Goal: Task Accomplishment & Management: Complete application form

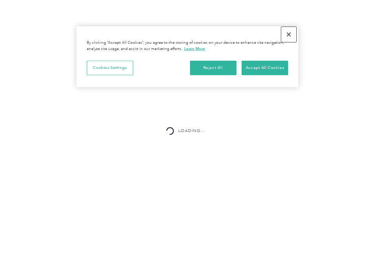
click at [287, 35] on button "Close" at bounding box center [289, 34] width 15 height 15
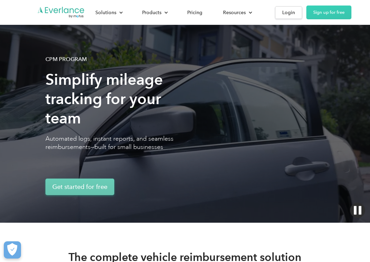
click at [100, 189] on link "Get started for free" at bounding box center [79, 187] width 69 height 17
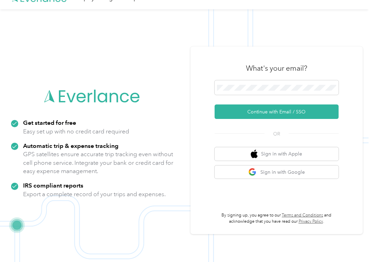
scroll to position [22, 0]
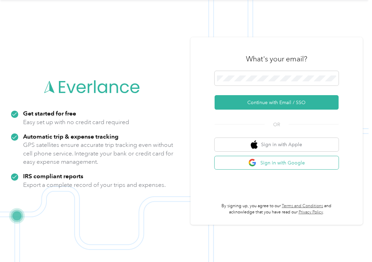
click at [286, 165] on button "Sign in with Google" at bounding box center [277, 162] width 124 height 13
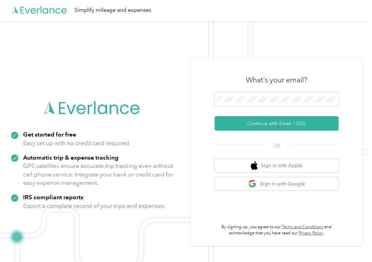
scroll to position [0, 0]
